Goal: Information Seeking & Learning: Learn about a topic

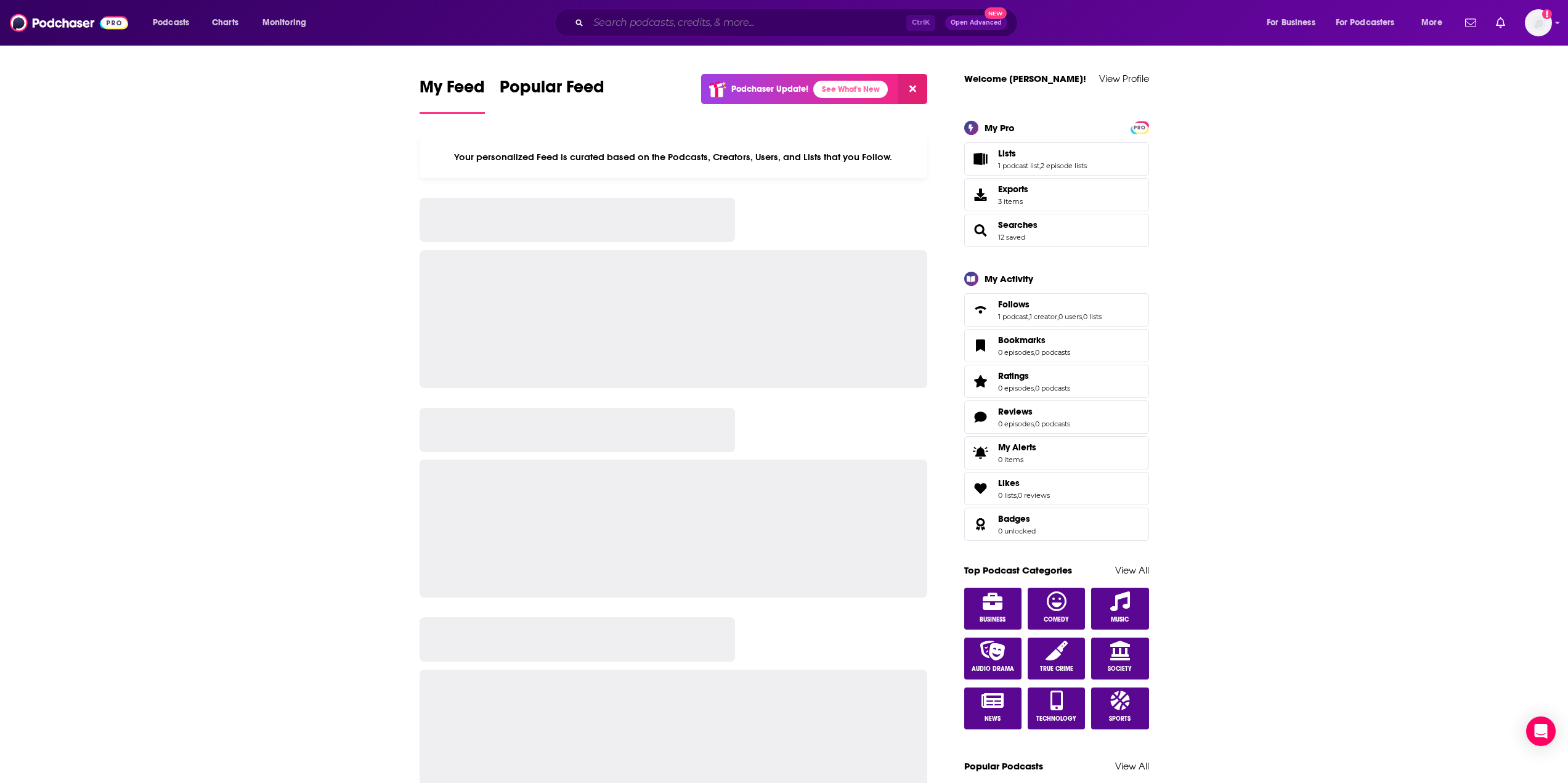
click at [628, 20] on input "Search podcasts, credits, & more..." at bounding box center [748, 22] width 318 height 20
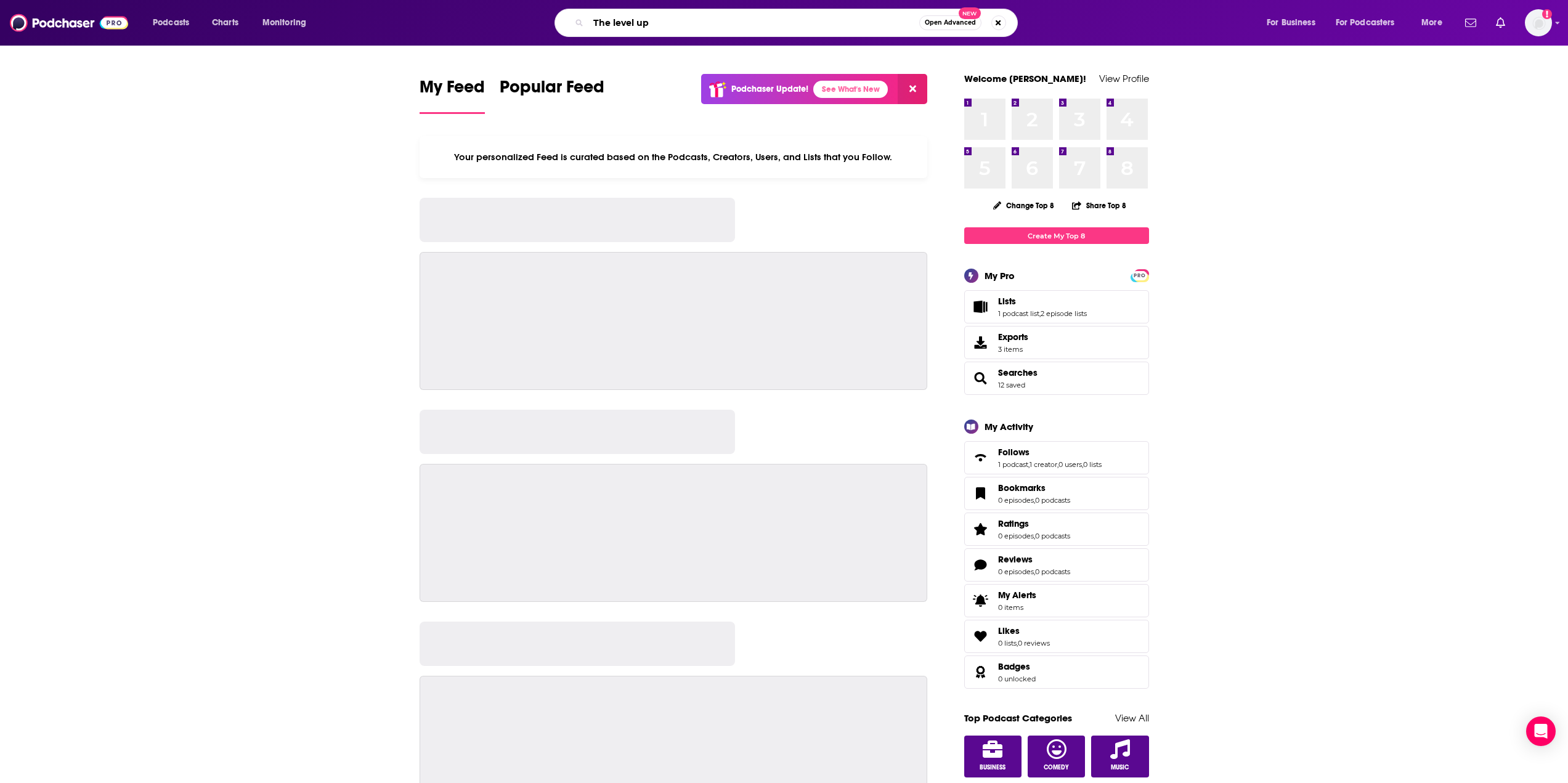
type input "The level up"
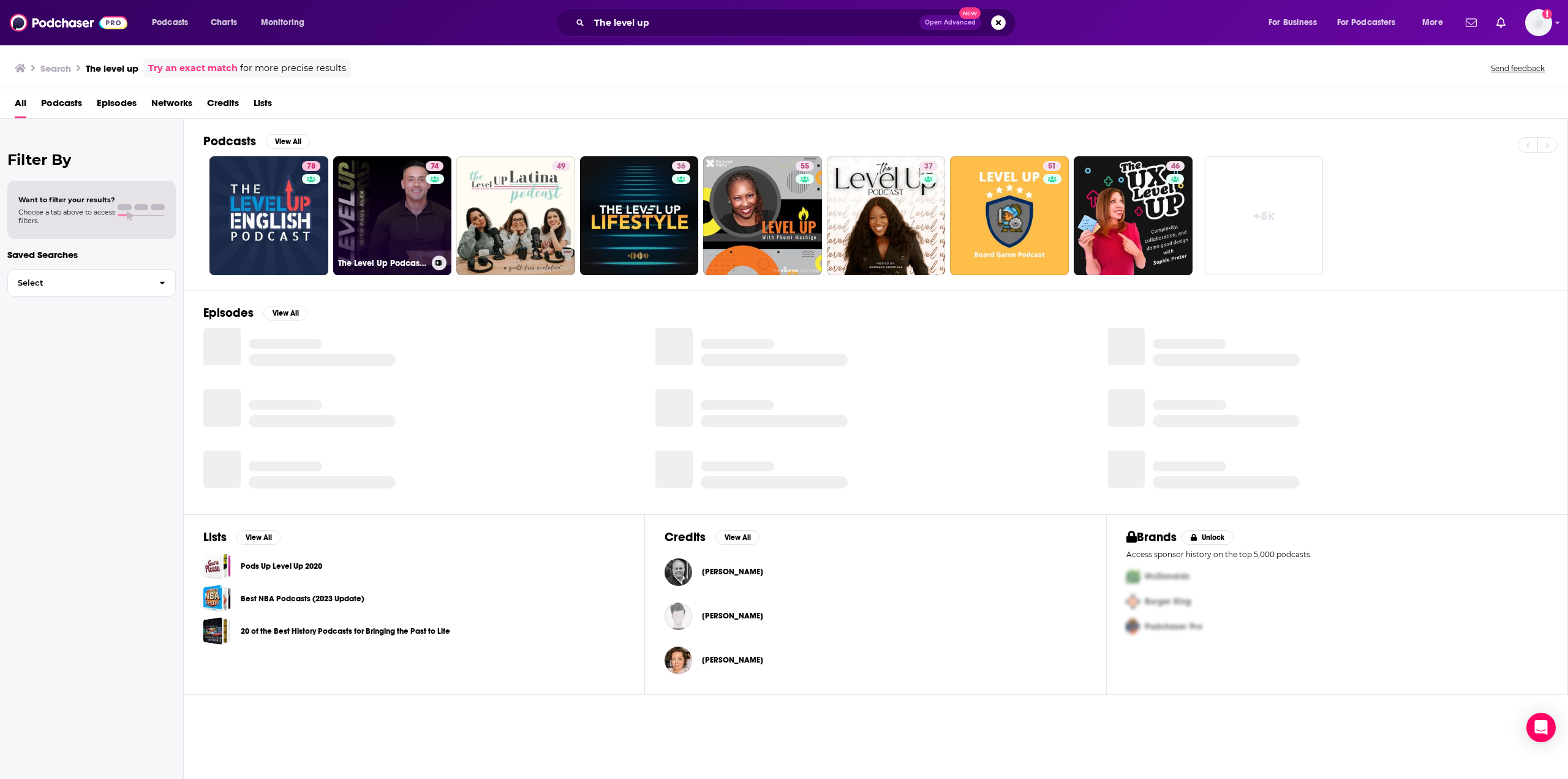
click at [381, 220] on link "74 The Level Up Podcast w/ [PERSON_NAME]" at bounding box center [392, 215] width 119 height 119
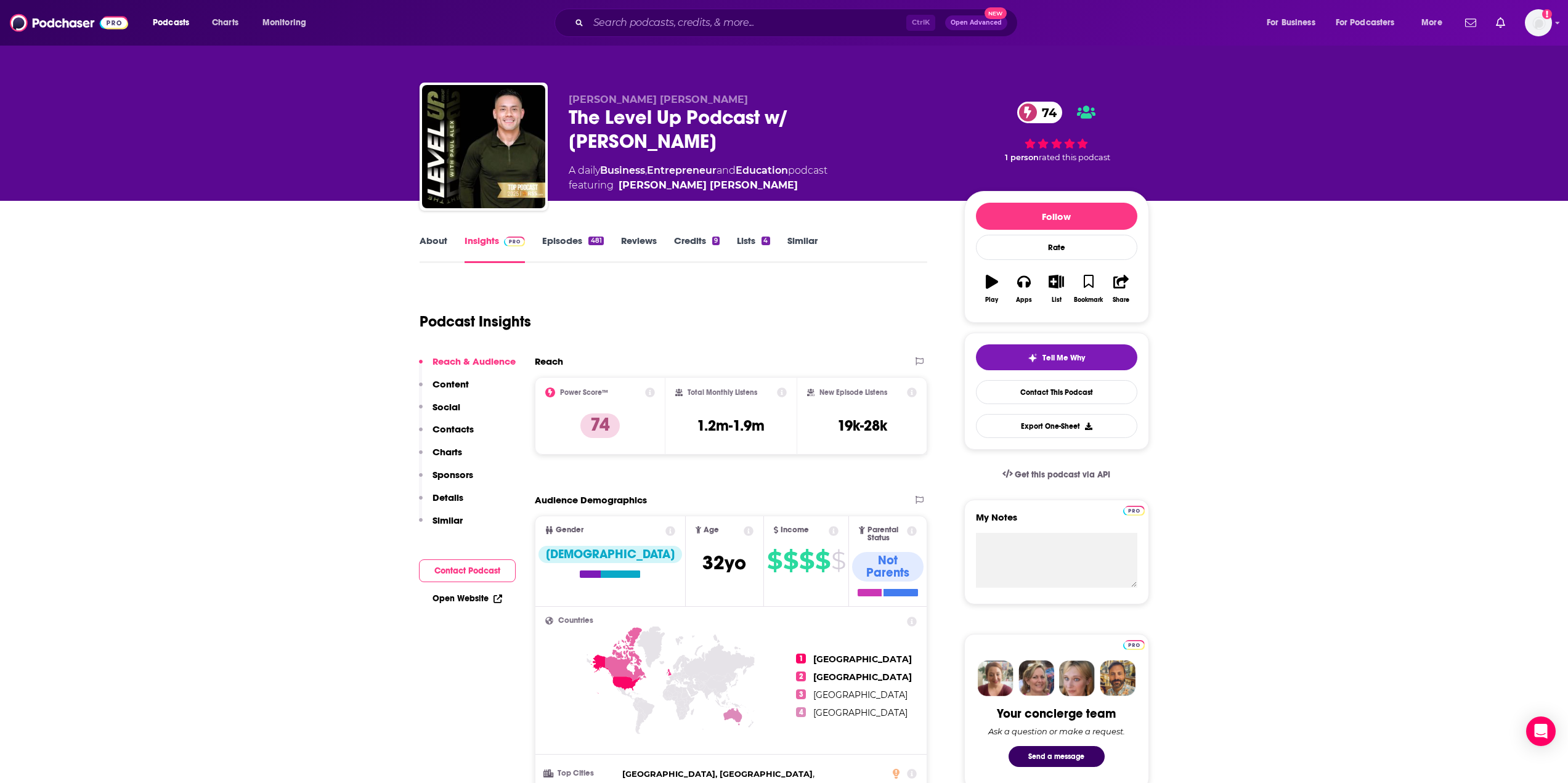
click at [433, 238] on link "About" at bounding box center [433, 249] width 27 height 28
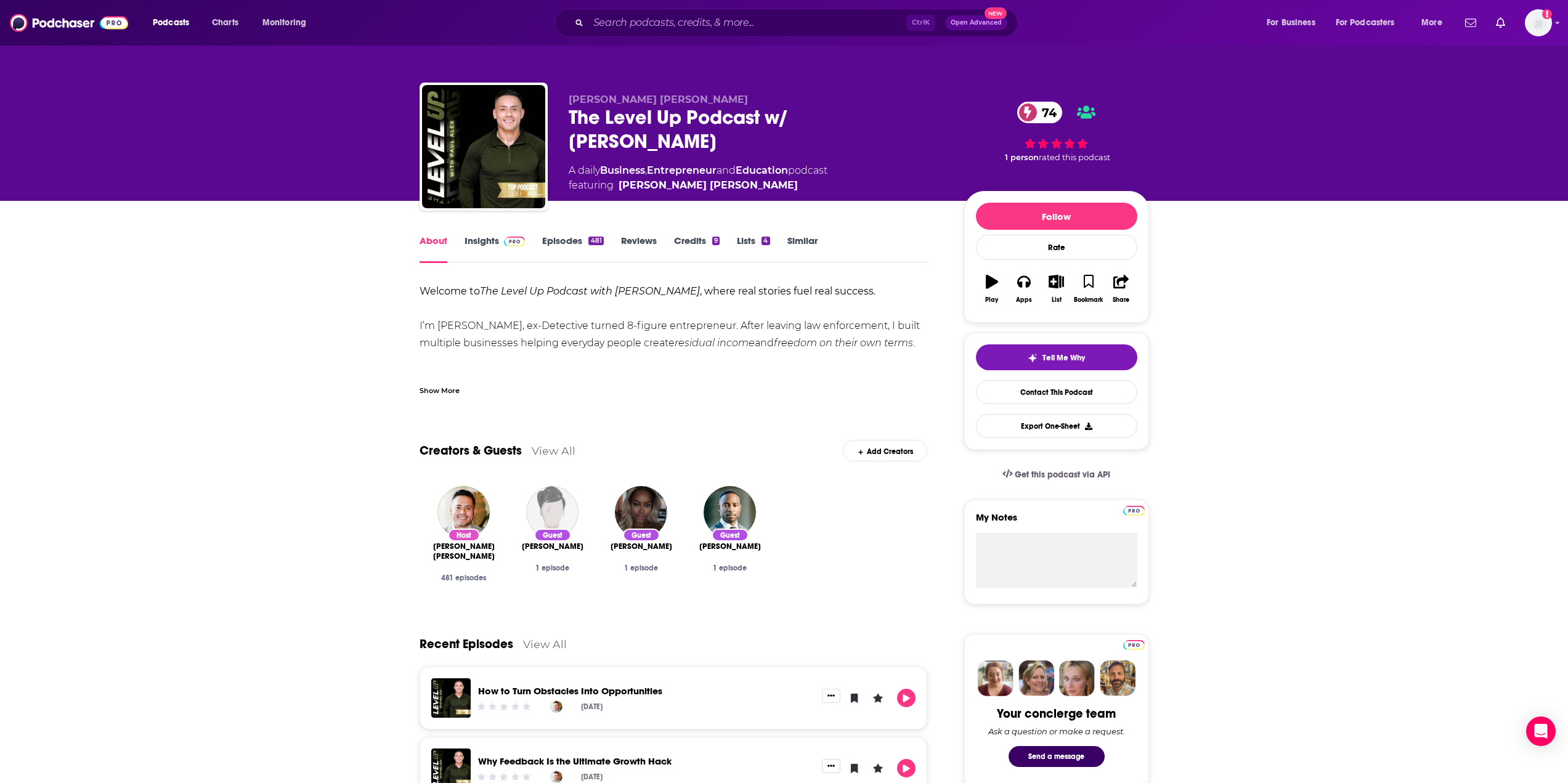
click at [485, 238] on link "Insights" at bounding box center [495, 249] width 61 height 28
